Goal: Information Seeking & Learning: Learn about a topic

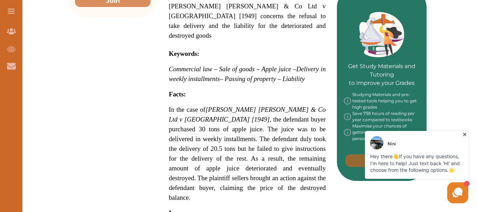
scroll to position [336, 0]
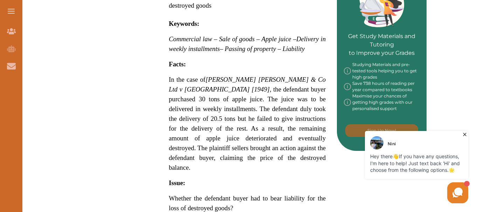
drag, startPoint x: 167, startPoint y: 54, endPoint x: 197, endPoint y: 91, distance: 47.5
click at [197, 91] on div "Demby Hamilton & Co Ltd v Barden [1949] concerns the refusal to take delivery a…" at bounding box center [246, 110] width 179 height 559
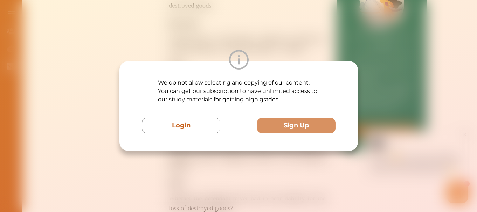
click at [241, 62] on img at bounding box center [239, 60] width 20 height 20
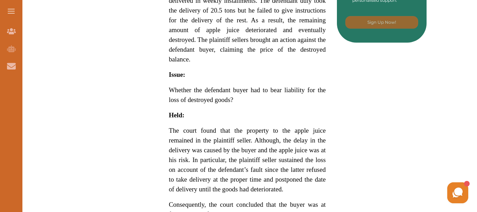
scroll to position [448, 0]
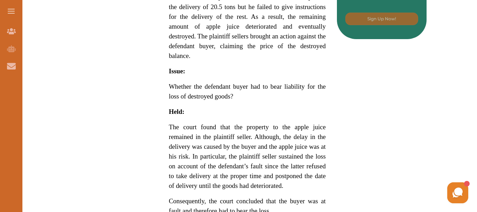
click at [304, 197] on p "Consequently, the court concluded that the buyer was at fault and therefore had…" at bounding box center [247, 207] width 157 height 20
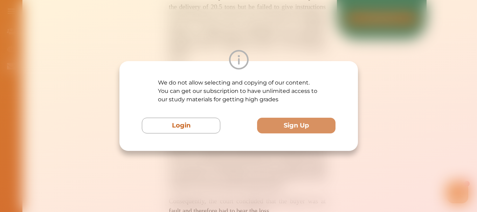
click at [243, 59] on img at bounding box center [239, 60] width 20 height 20
